Goal: Task Accomplishment & Management: Manage account settings

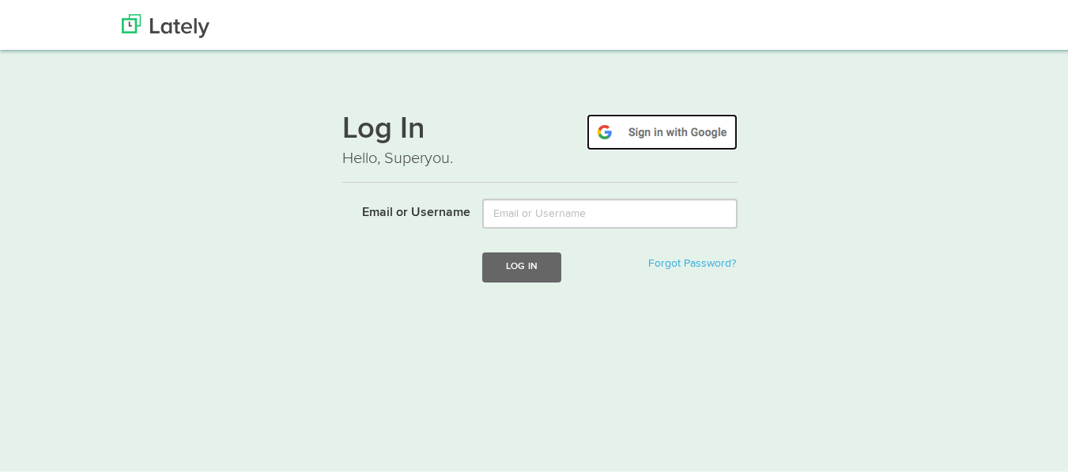
click at [649, 134] on img at bounding box center [662, 129] width 151 height 36
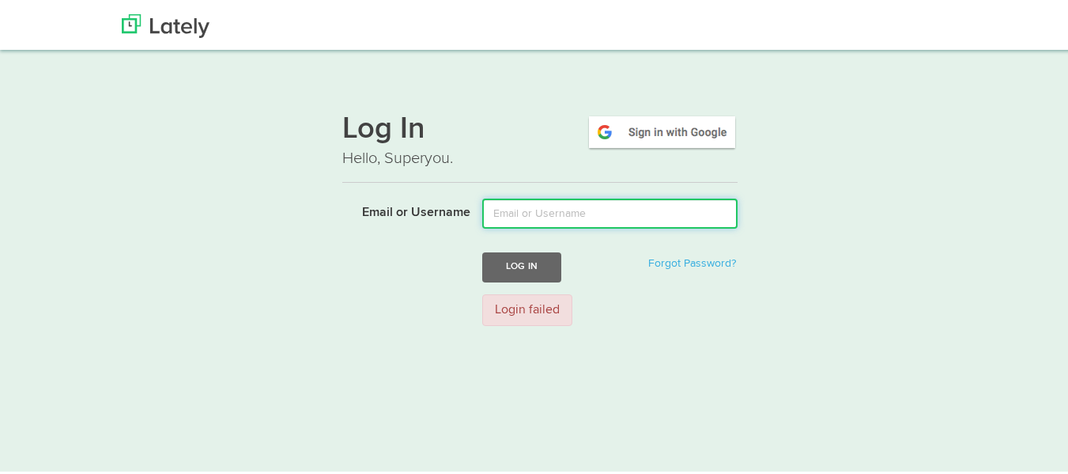
click at [571, 213] on input "Email or Username" at bounding box center [609, 211] width 255 height 30
type input "r"
click at [549, 217] on input "Email or Username" at bounding box center [609, 211] width 255 height 30
click at [553, 210] on input "Email or Username" at bounding box center [609, 211] width 255 height 30
type input "rguzman@grupocarolina.net"
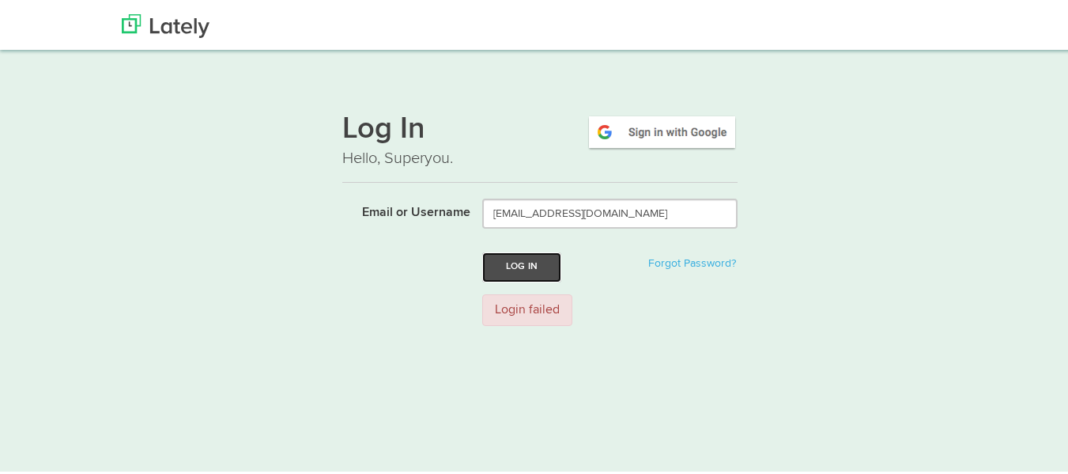
click at [514, 275] on button "Log In" at bounding box center [521, 264] width 79 height 29
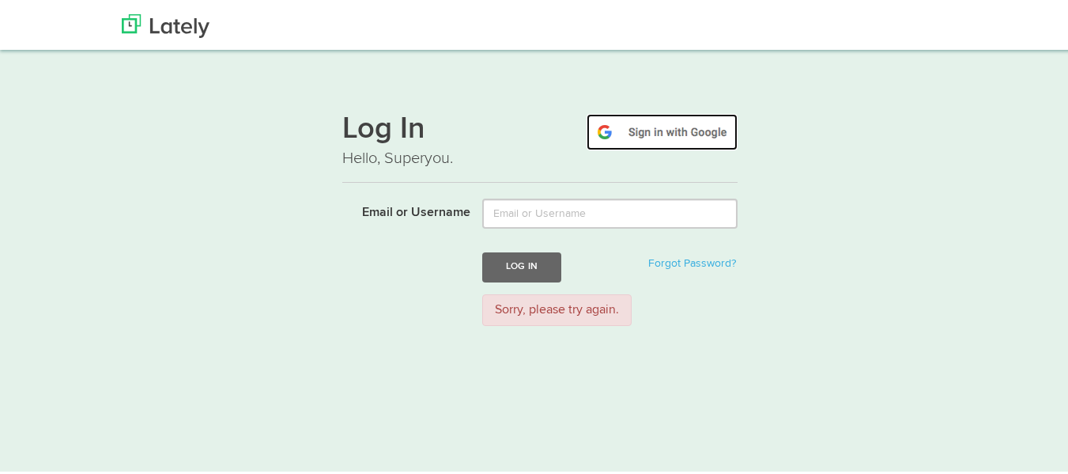
click at [646, 136] on img at bounding box center [662, 129] width 151 height 36
click at [648, 136] on img at bounding box center [662, 129] width 151 height 36
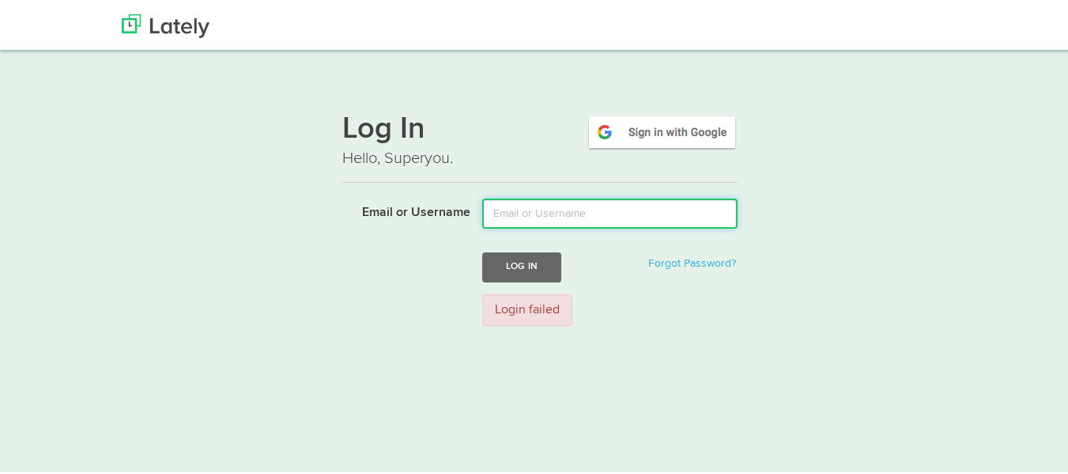
click at [557, 218] on input "Email or Username" at bounding box center [609, 211] width 255 height 30
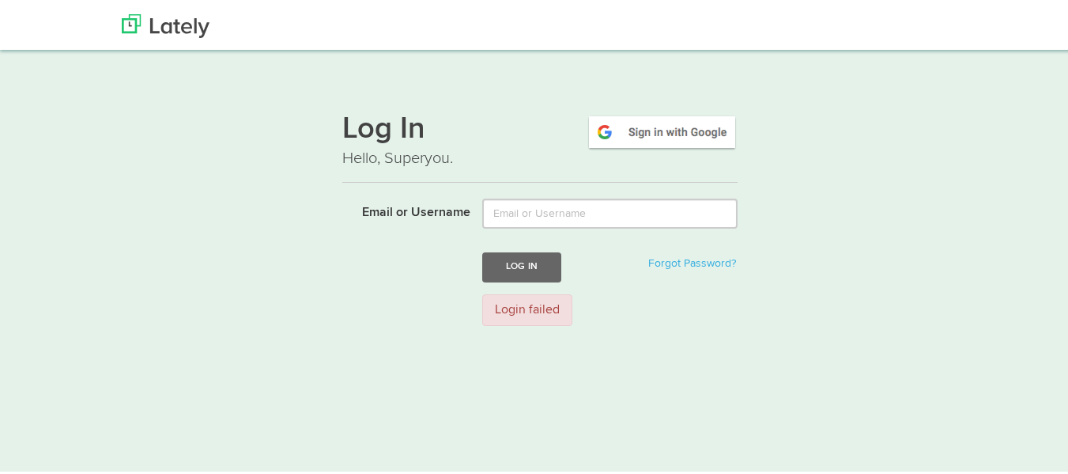
click at [879, 176] on div "Log In Hello, Superyou. Email or Username Log In Forgot Password? Login failed" at bounding box center [540, 216] width 957 height 240
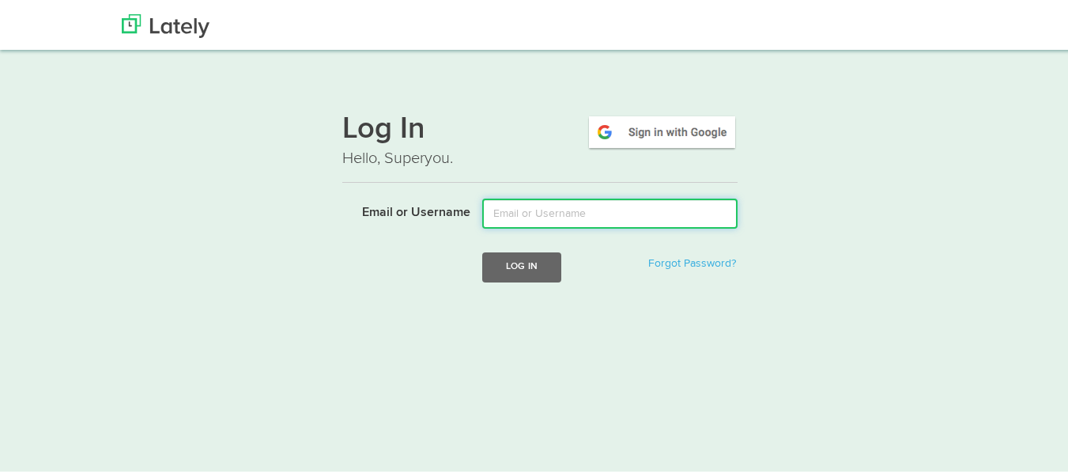
click at [546, 213] on input "Email or Username" at bounding box center [609, 211] width 255 height 30
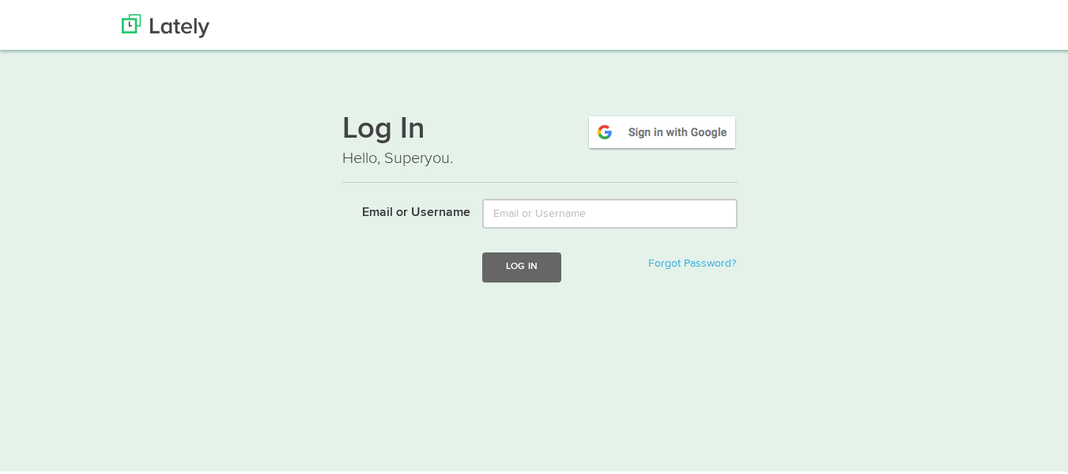
click at [368, 260] on div "Log In Forgot Password?" at bounding box center [539, 264] width 419 height 29
click at [658, 131] on img at bounding box center [662, 129] width 151 height 36
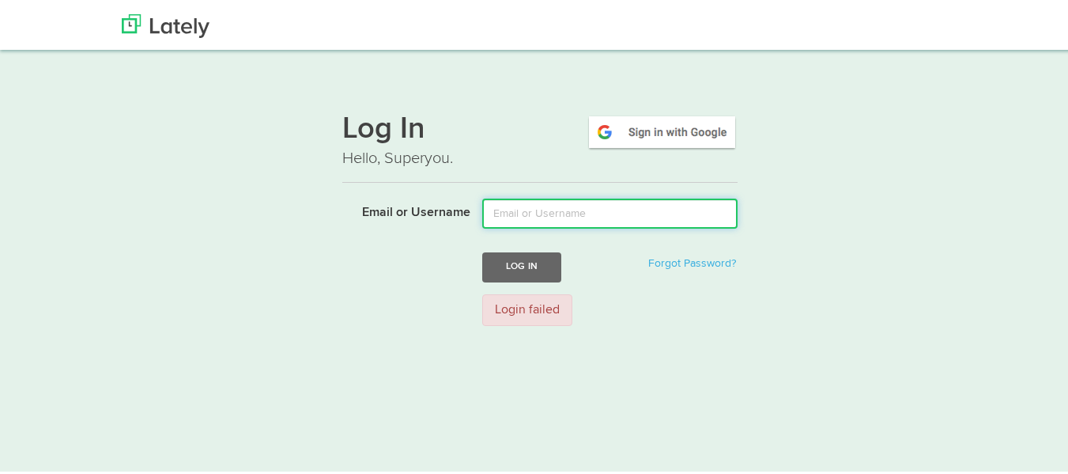
click at [539, 215] on input "Email or Username" at bounding box center [609, 211] width 255 height 30
type input "rguzman@grupocarolina.net"
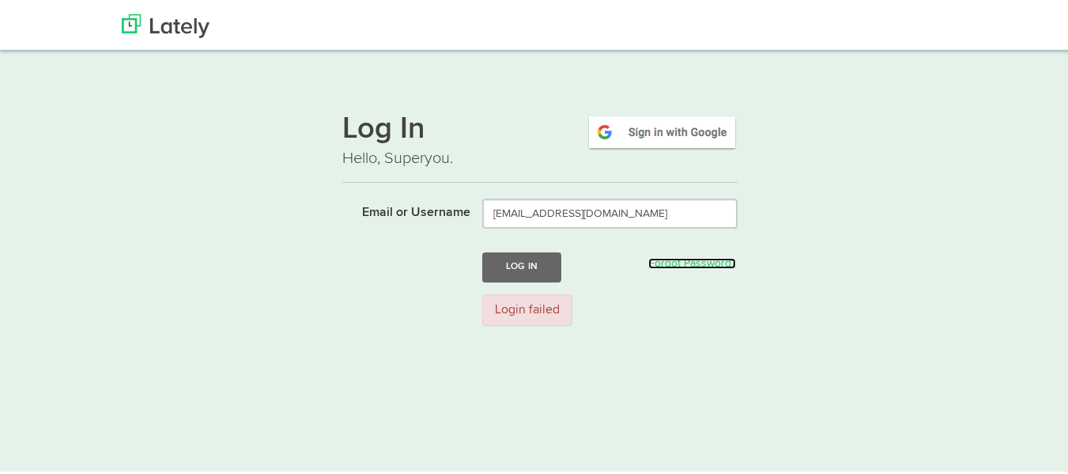
click at [685, 261] on link "Forgot Password?" at bounding box center [692, 260] width 88 height 11
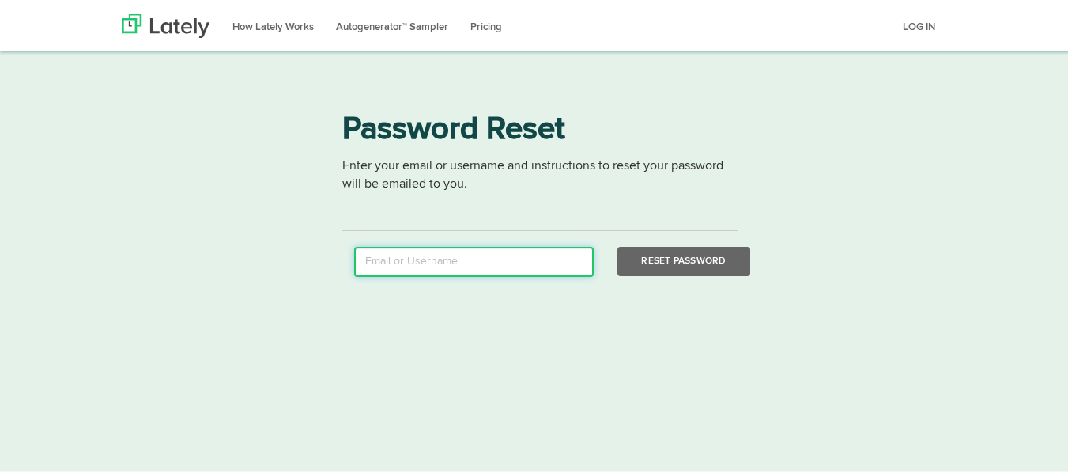
click at [455, 263] on input "email" at bounding box center [474, 259] width 240 height 30
type input "rguzman@grupocarolina.net"
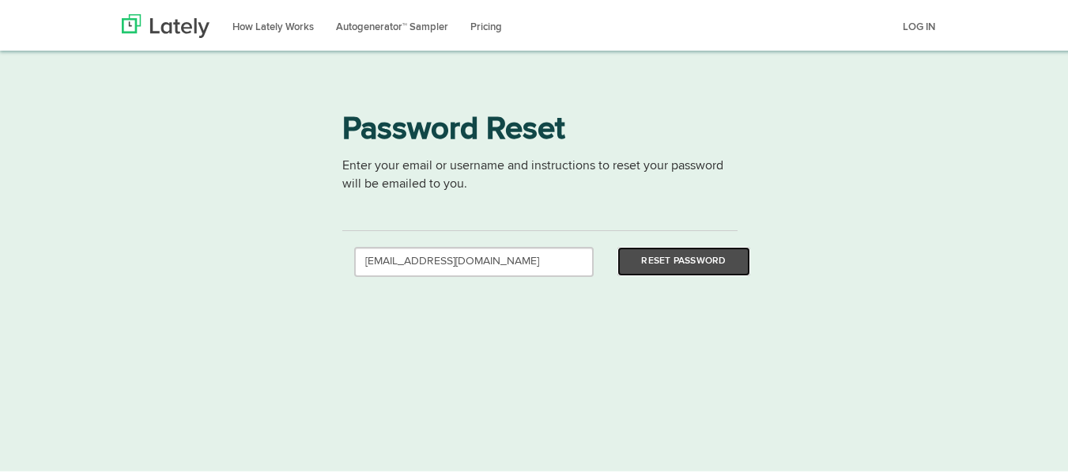
click at [672, 265] on button "Reset Password" at bounding box center [683, 258] width 132 height 29
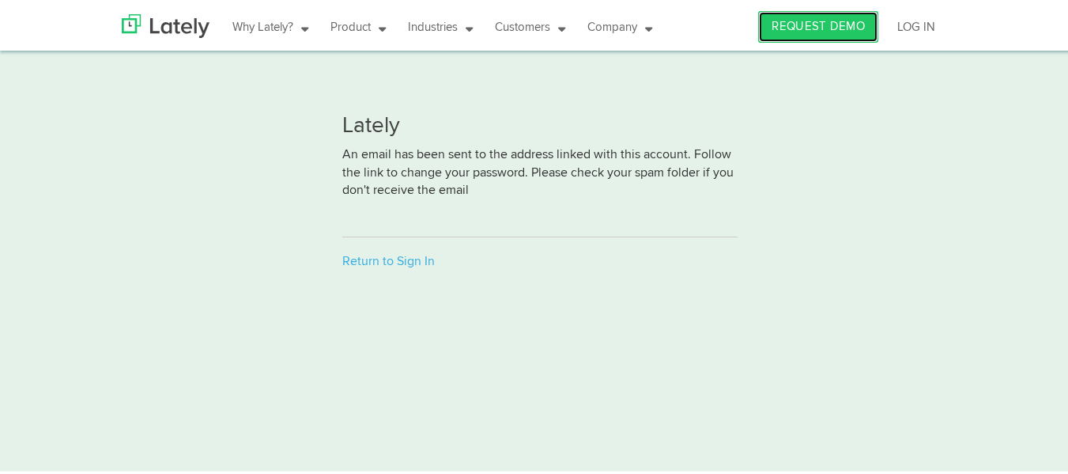
click at [812, 27] on link "REQUEST DEMO" at bounding box center [818, 25] width 120 height 32
